Goal: Check status

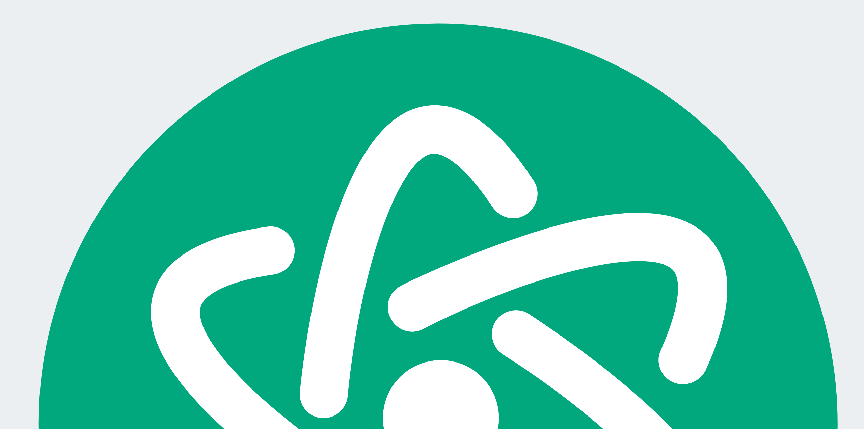
scroll to position [38, 0]
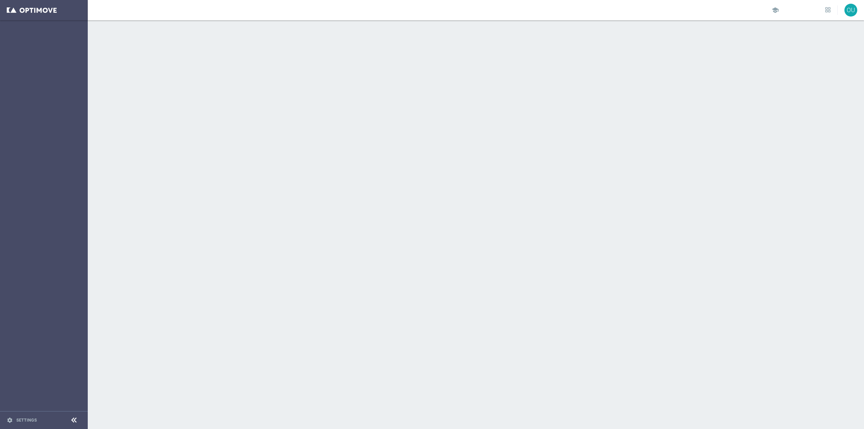
scroll to position [1188, 0]
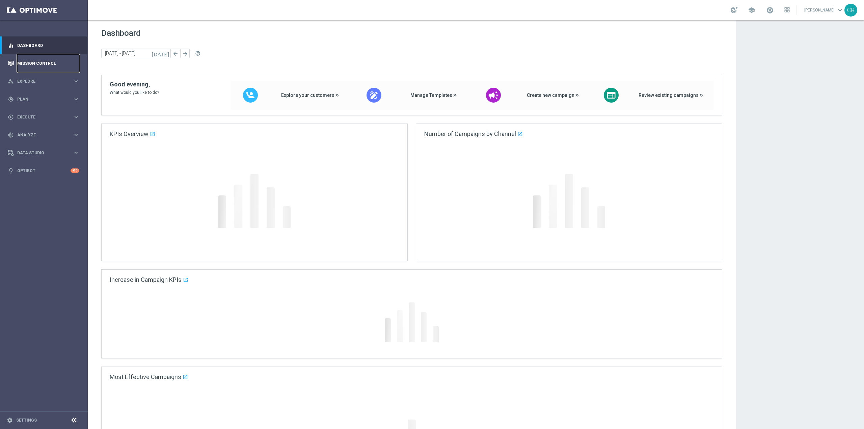
click at [55, 56] on link "Mission Control" at bounding box center [48, 63] width 62 height 18
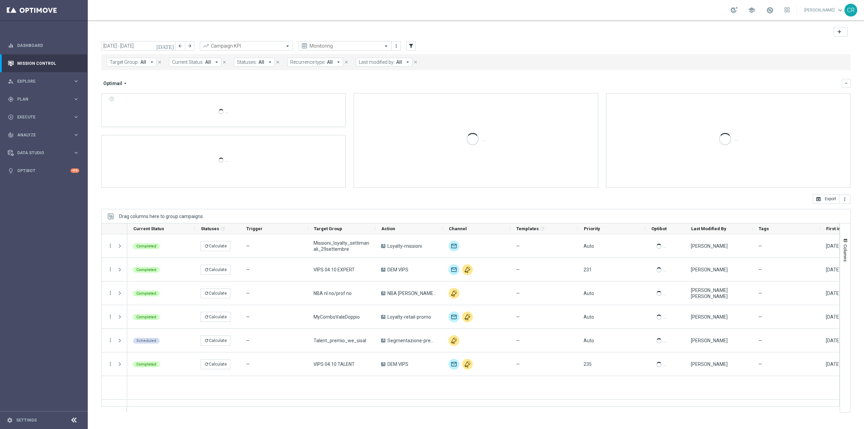
click at [172, 47] on icon "[DATE]" at bounding box center [165, 46] width 18 height 6
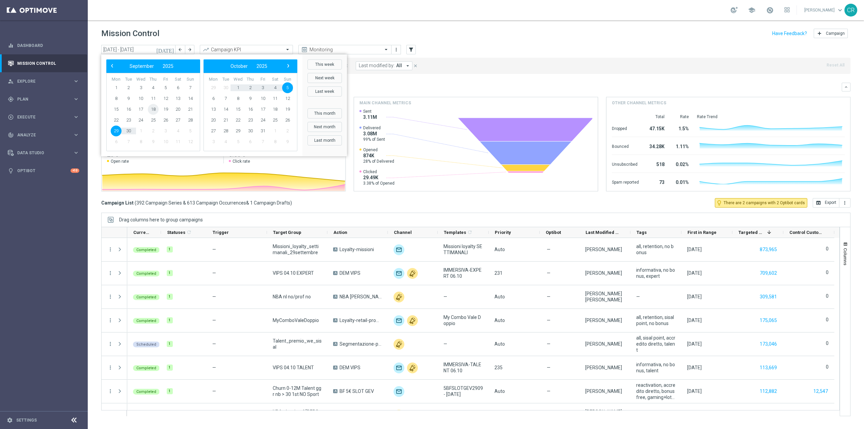
click at [153, 107] on span "18" at bounding box center [153, 109] width 11 height 11
click at [114, 118] on span "22" at bounding box center [116, 120] width 11 height 11
type input "[DATE] - [DATE]"
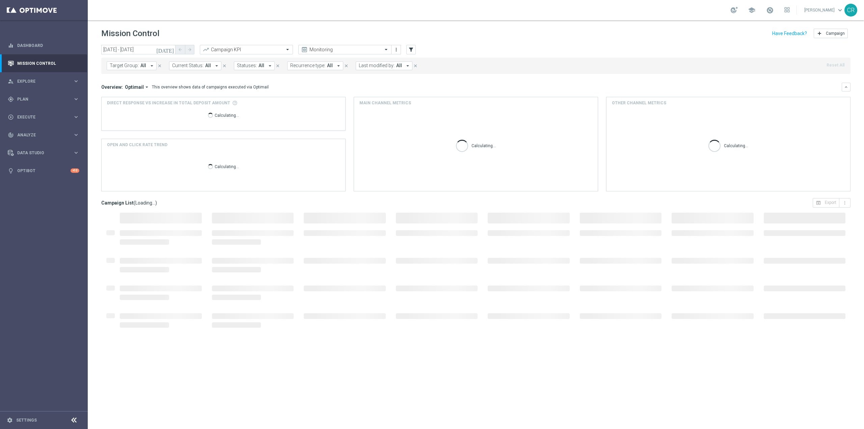
click at [129, 63] on span "Target Group:" at bounding box center [124, 66] width 29 height 6
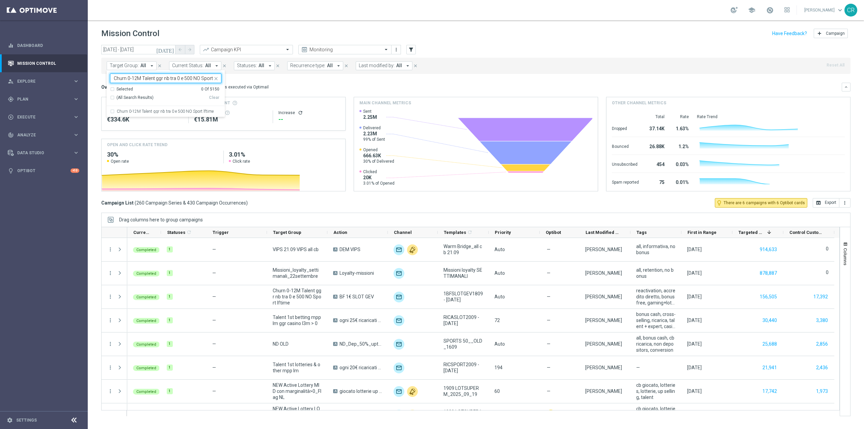
scroll to position [0, 12]
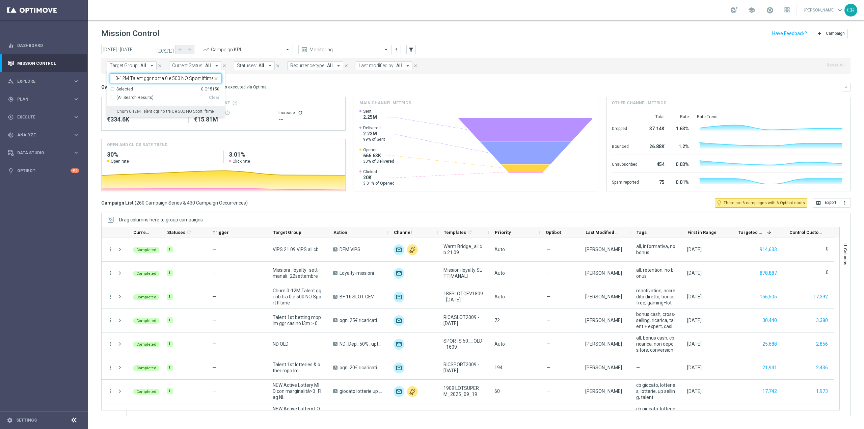
click at [156, 112] on label "Churn 0-12M Talent ggr nb tra 0 e 500 NO Sport lftime" at bounding box center [165, 111] width 97 height 4
type input "Churn 0-12M Talent ggr nb tra 0 e 500 NO Sport lftime"
click at [364, 84] on div "Overview: Optimail arrow_drop_down This overview shows data of campaigns execut…" at bounding box center [471, 87] width 741 height 6
